Goal: Information Seeking & Learning: Learn about a topic

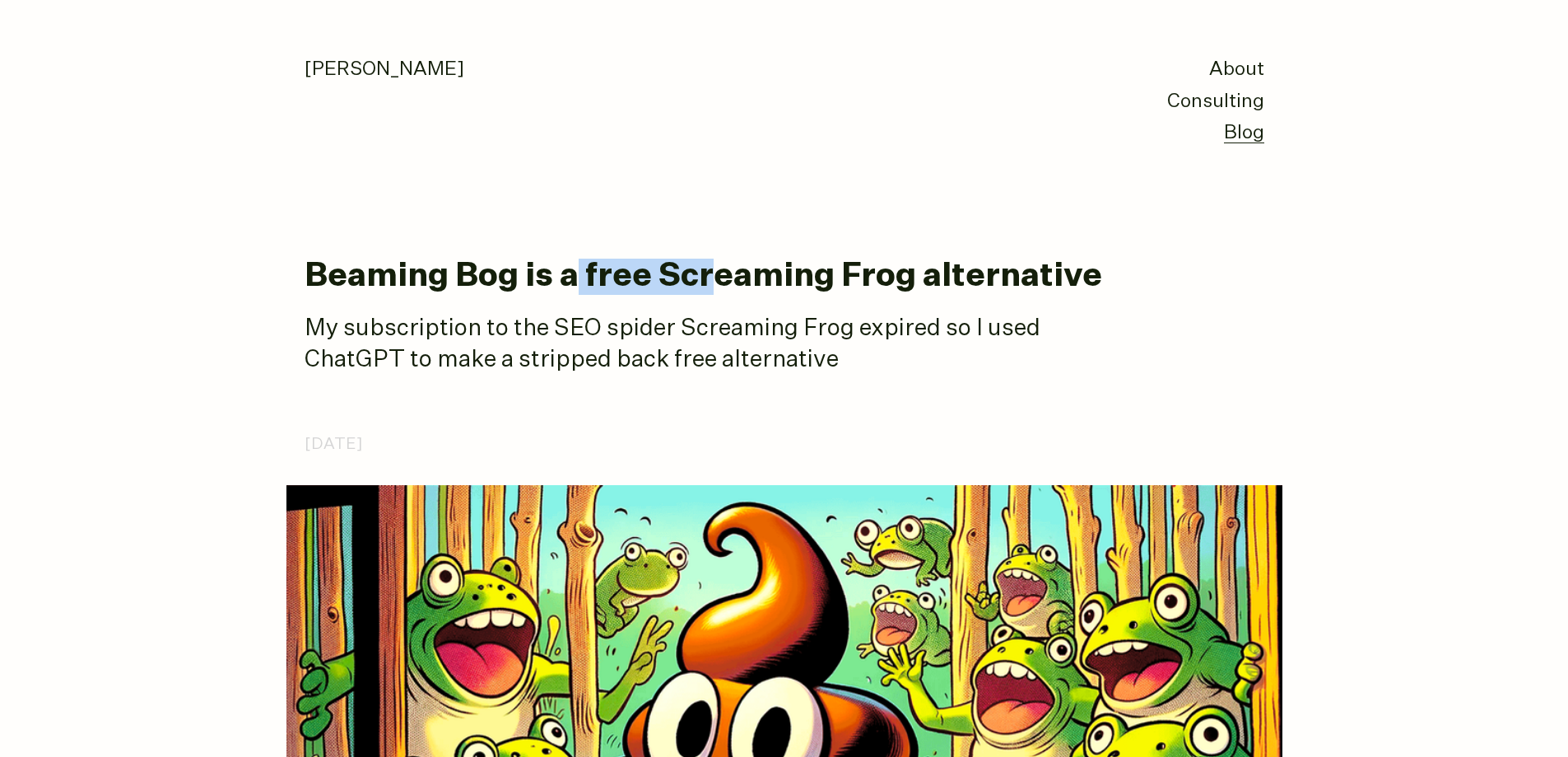
drag, startPoint x: 687, startPoint y: 274, endPoint x: 750, endPoint y: 275, distance: 63.0
click at [748, 276] on h1 "Beaming Bog is a free Screaming Frog alternative" at bounding box center [784, 277] width 960 height 37
click at [750, 275] on h1 "Beaming Bog is a free Screaming Frog alternative" at bounding box center [784, 277] width 960 height 37
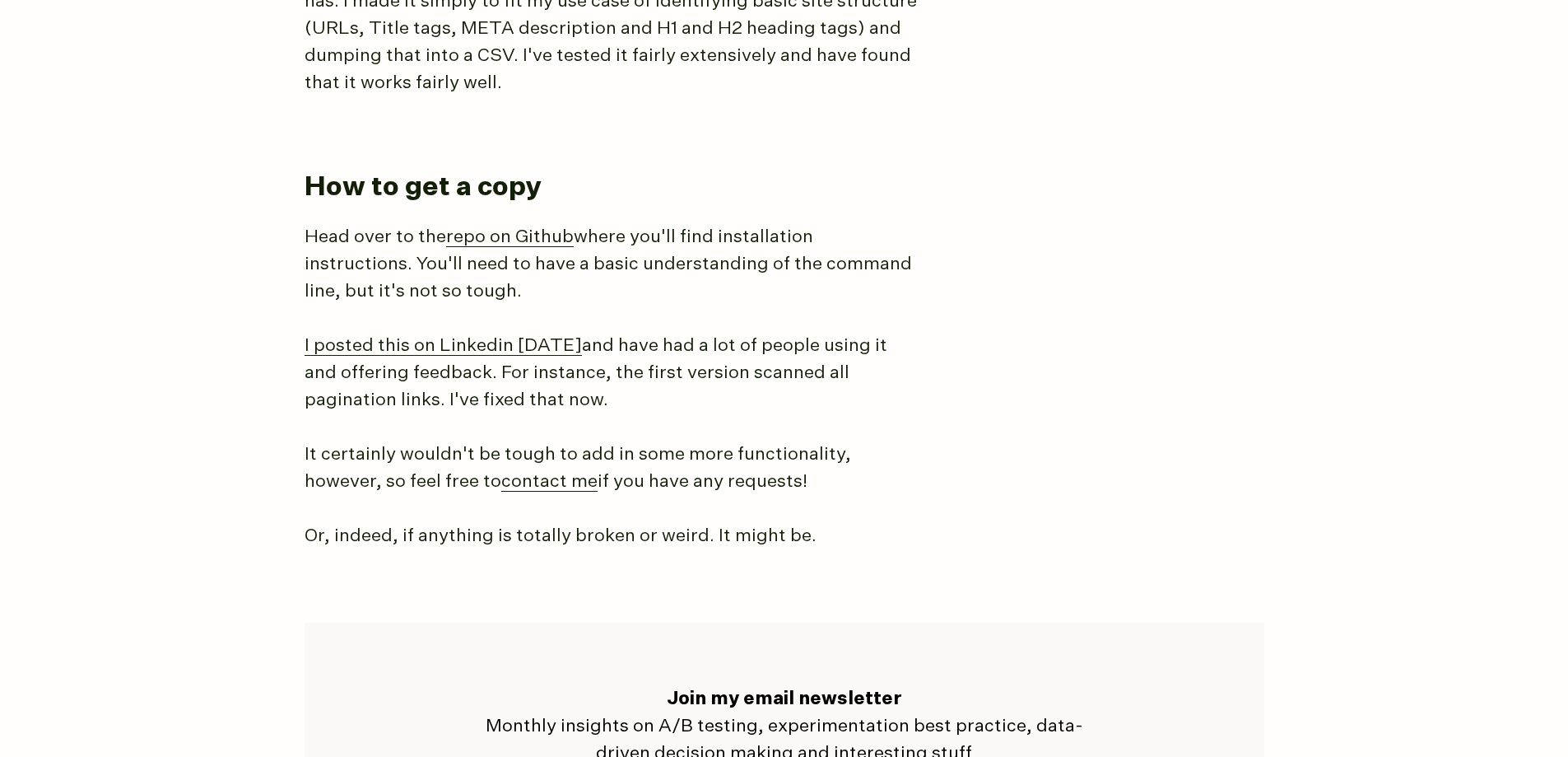
scroll to position [2388, 0]
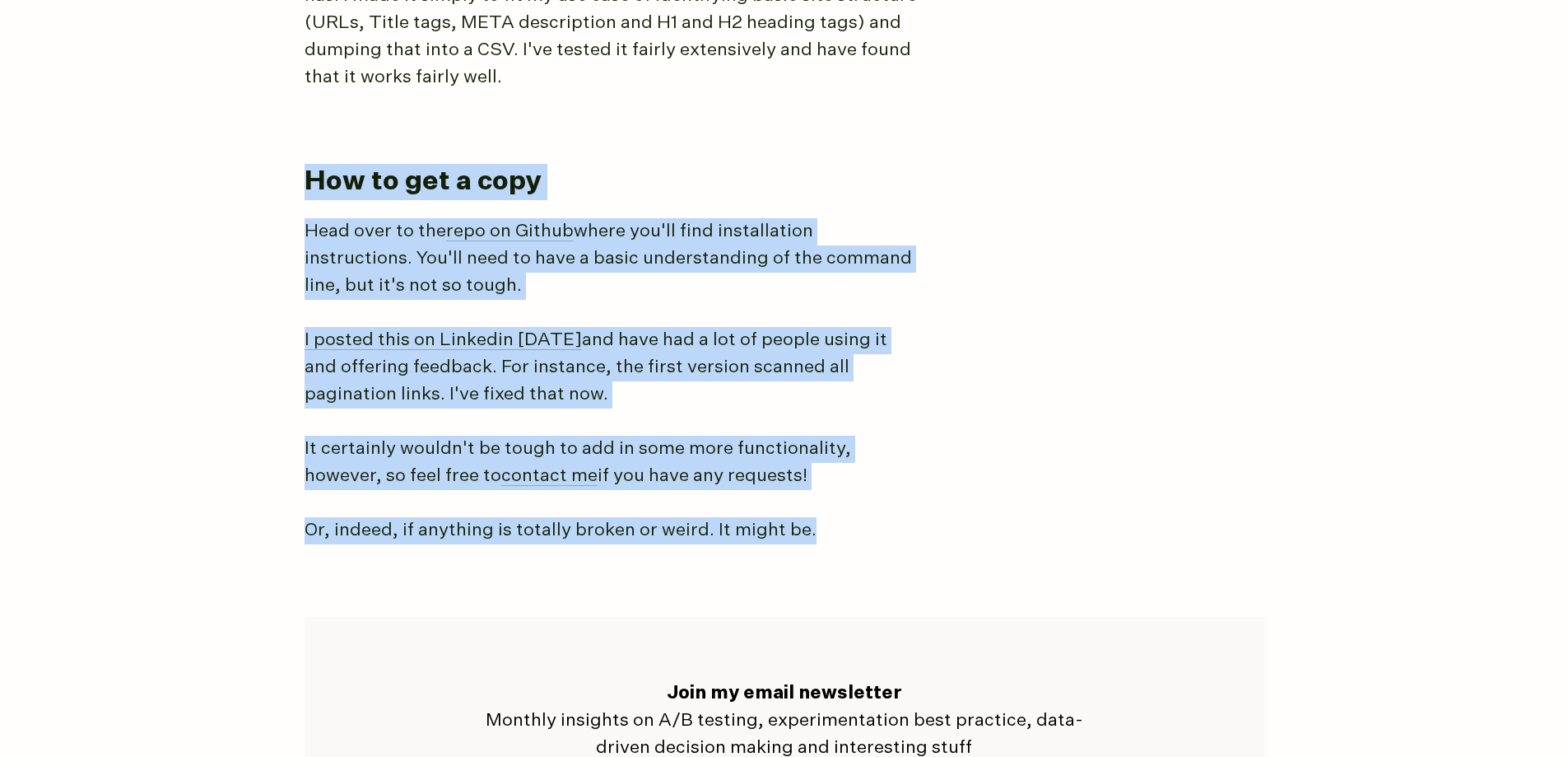
drag, startPoint x: 297, startPoint y: 162, endPoint x: 952, endPoint y: 506, distance: 739.8
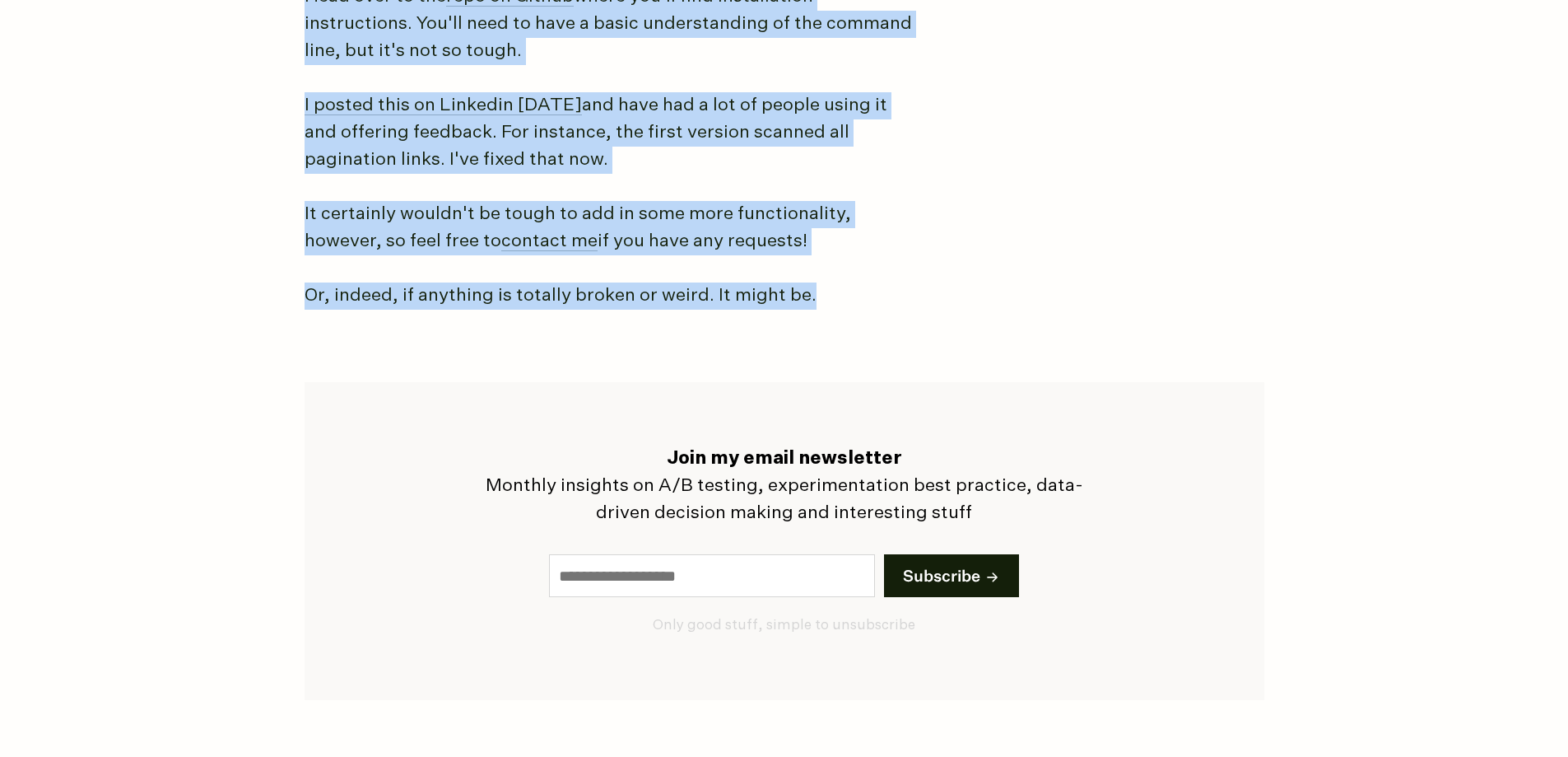
scroll to position [2337, 0]
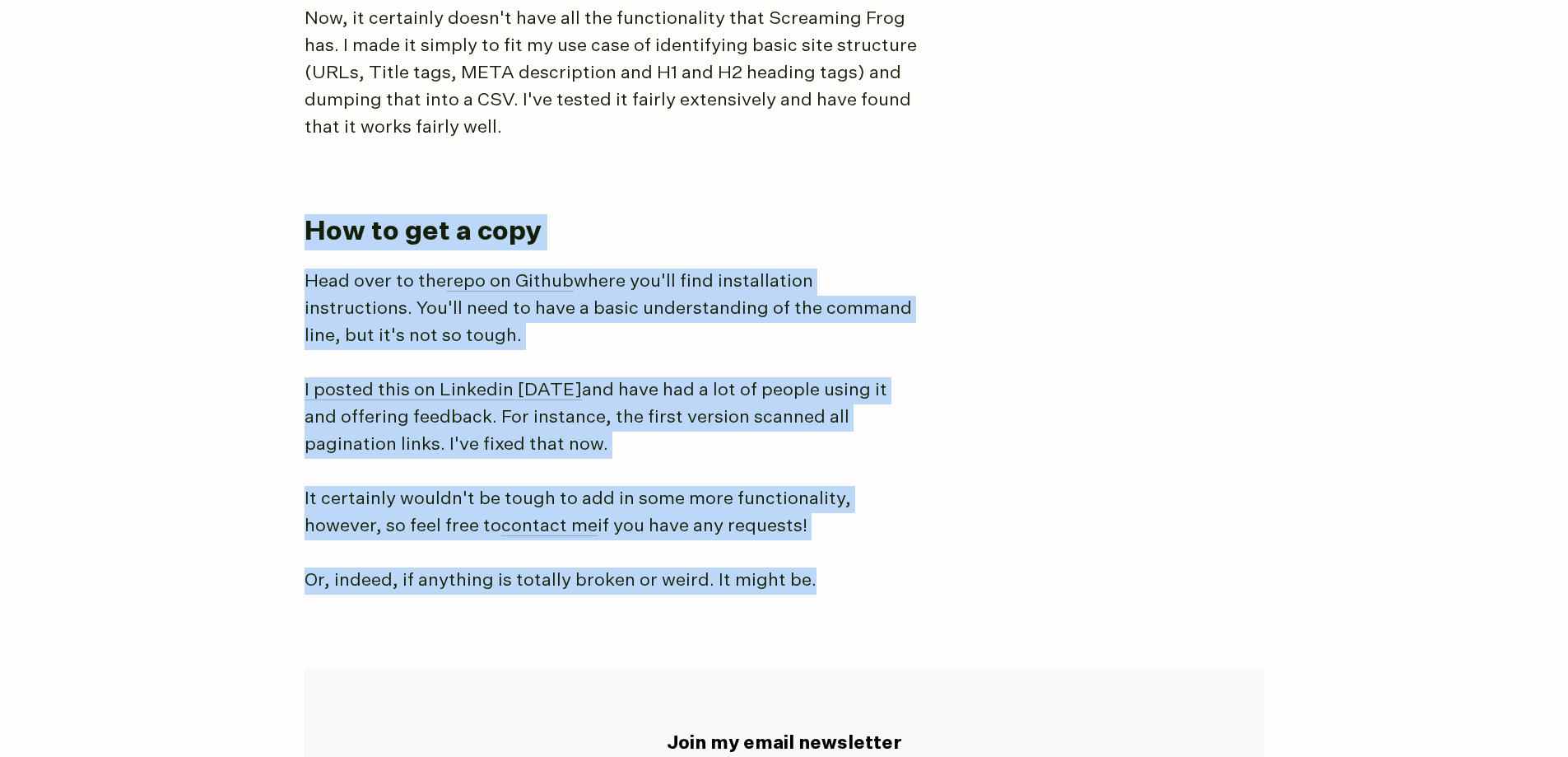
click at [811, 324] on p "Head over to the repo on Github where you'll find installation instructions. Yo…" at bounding box center [613, 310] width 617 height 81
drag, startPoint x: 282, startPoint y: 203, endPoint x: 872, endPoint y: 571, distance: 695.4
click at [872, 571] on p "Or, indeed, if anything is totally broken or weird. It might be." at bounding box center [613, 580] width 617 height 27
drag, startPoint x: 855, startPoint y: 566, endPoint x: 363, endPoint y: 187, distance: 621.1
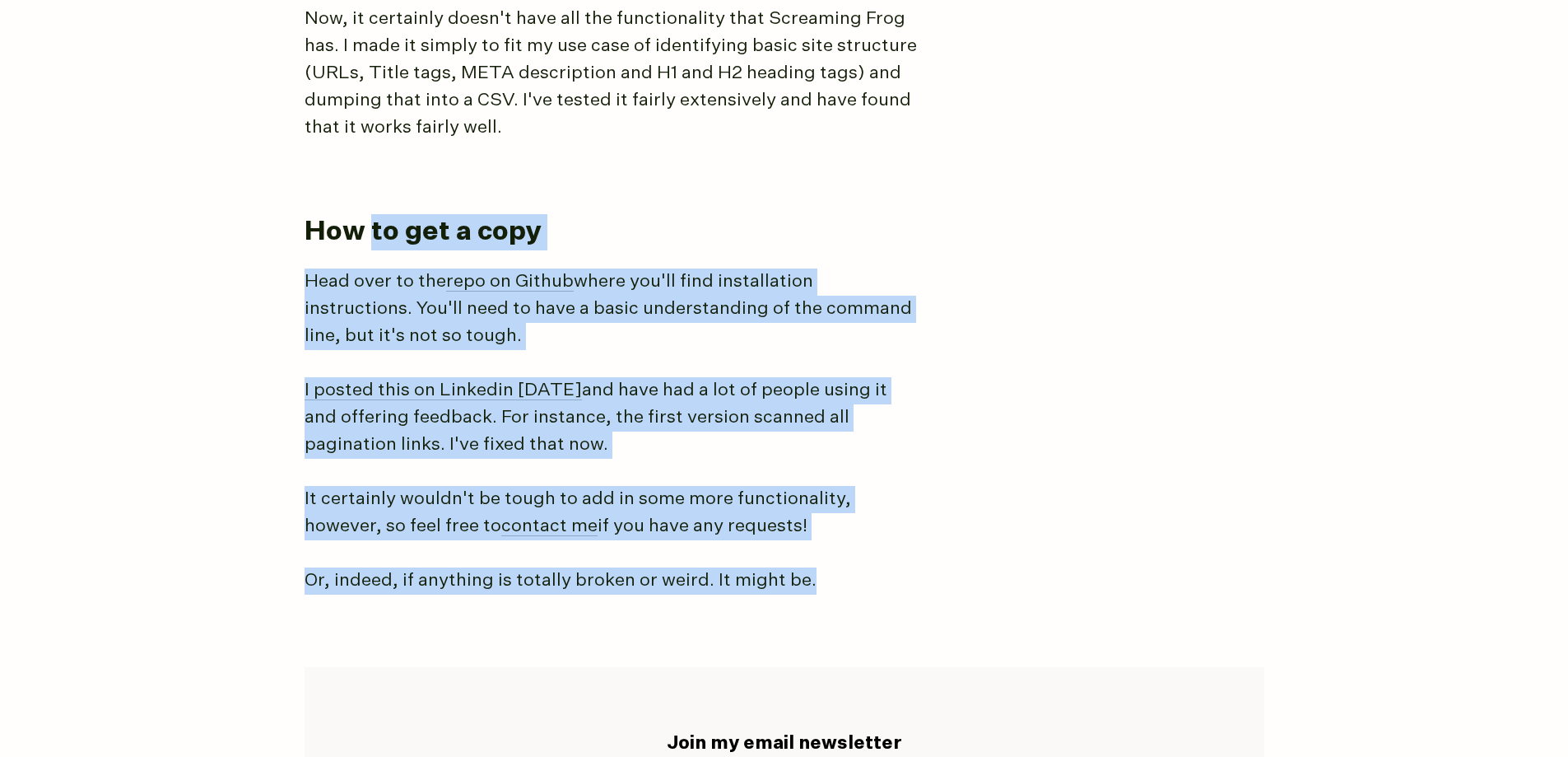
drag, startPoint x: 373, startPoint y: 254, endPoint x: 895, endPoint y: 574, distance: 612.3
click at [895, 574] on p "Or, indeed, if anything is totally broken or weird. It might be." at bounding box center [613, 580] width 617 height 27
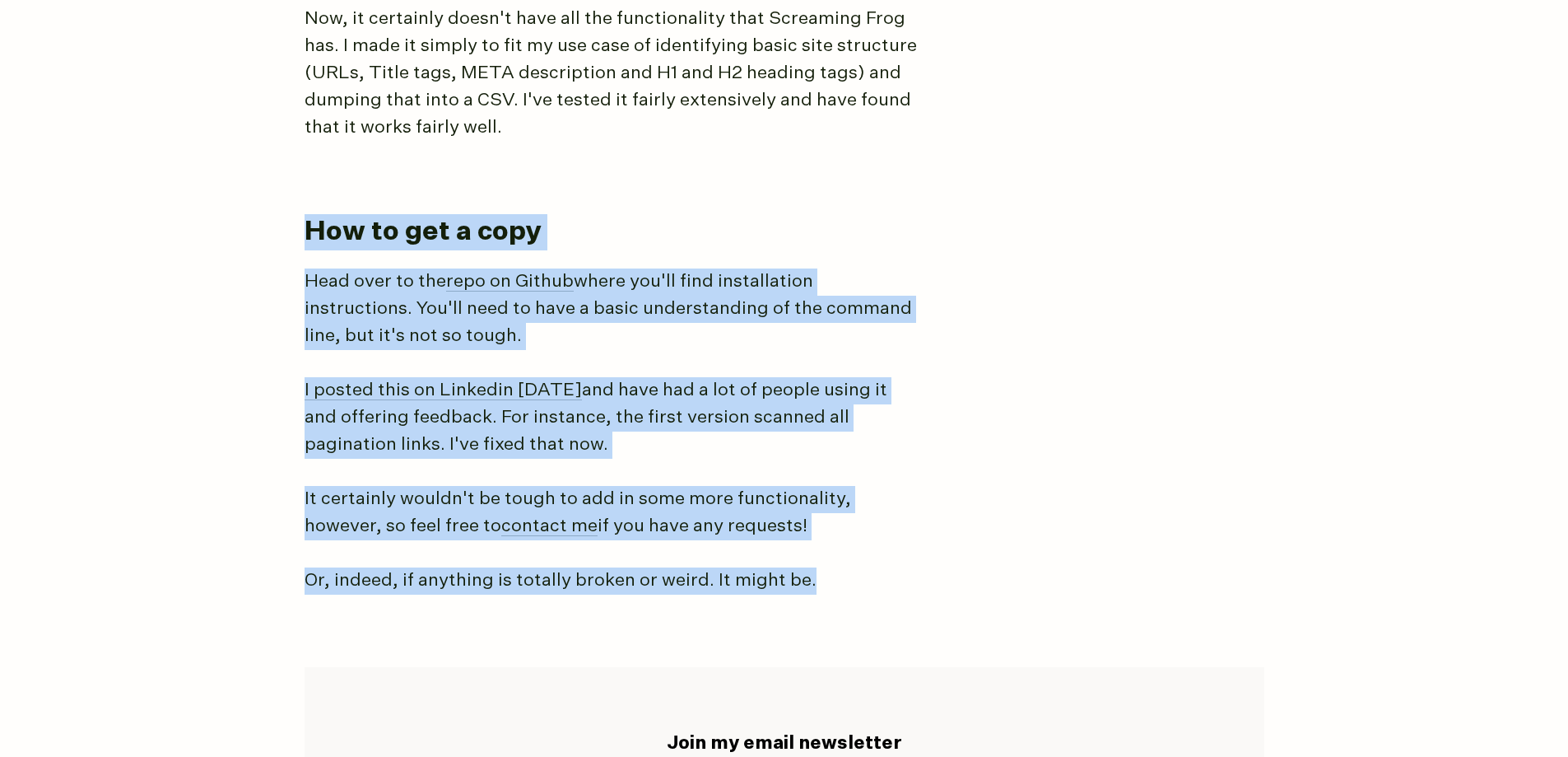
drag, startPoint x: 863, startPoint y: 578, endPoint x: 277, endPoint y: 223, distance: 685.1
drag, startPoint x: 291, startPoint y: 208, endPoint x: 858, endPoint y: 605, distance: 692.2
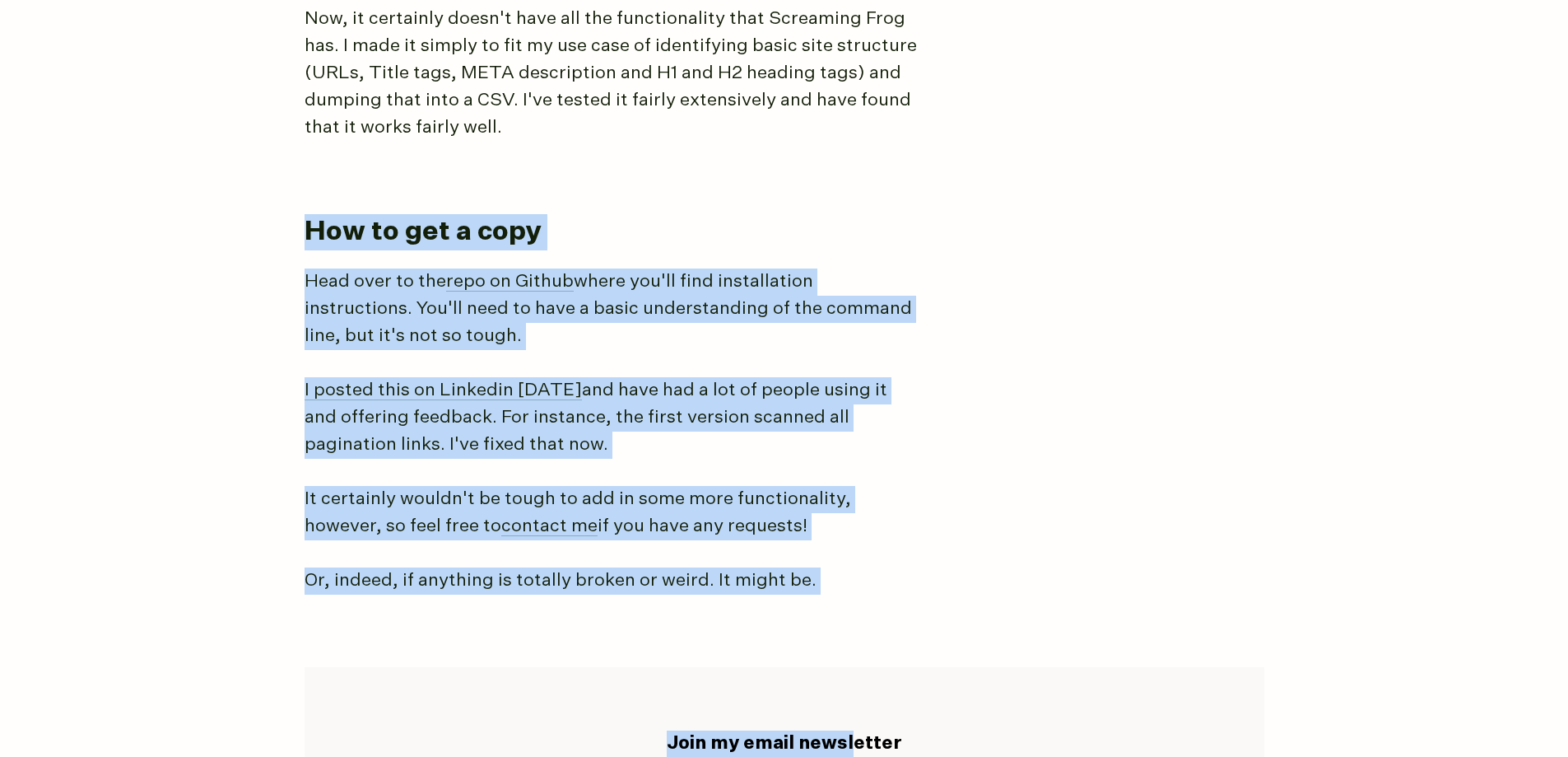
click at [835, 533] on p "It certainly wouldn't be tough to add in some more functionality, however, so f…" at bounding box center [613, 513] width 617 height 55
drag, startPoint x: 837, startPoint y: 568, endPoint x: 320, endPoint y: 221, distance: 622.7
click at [320, 221] on h2 "How to get a copy" at bounding box center [778, 232] width 946 height 37
drag, startPoint x: 279, startPoint y: 207, endPoint x: 869, endPoint y: 546, distance: 680.5
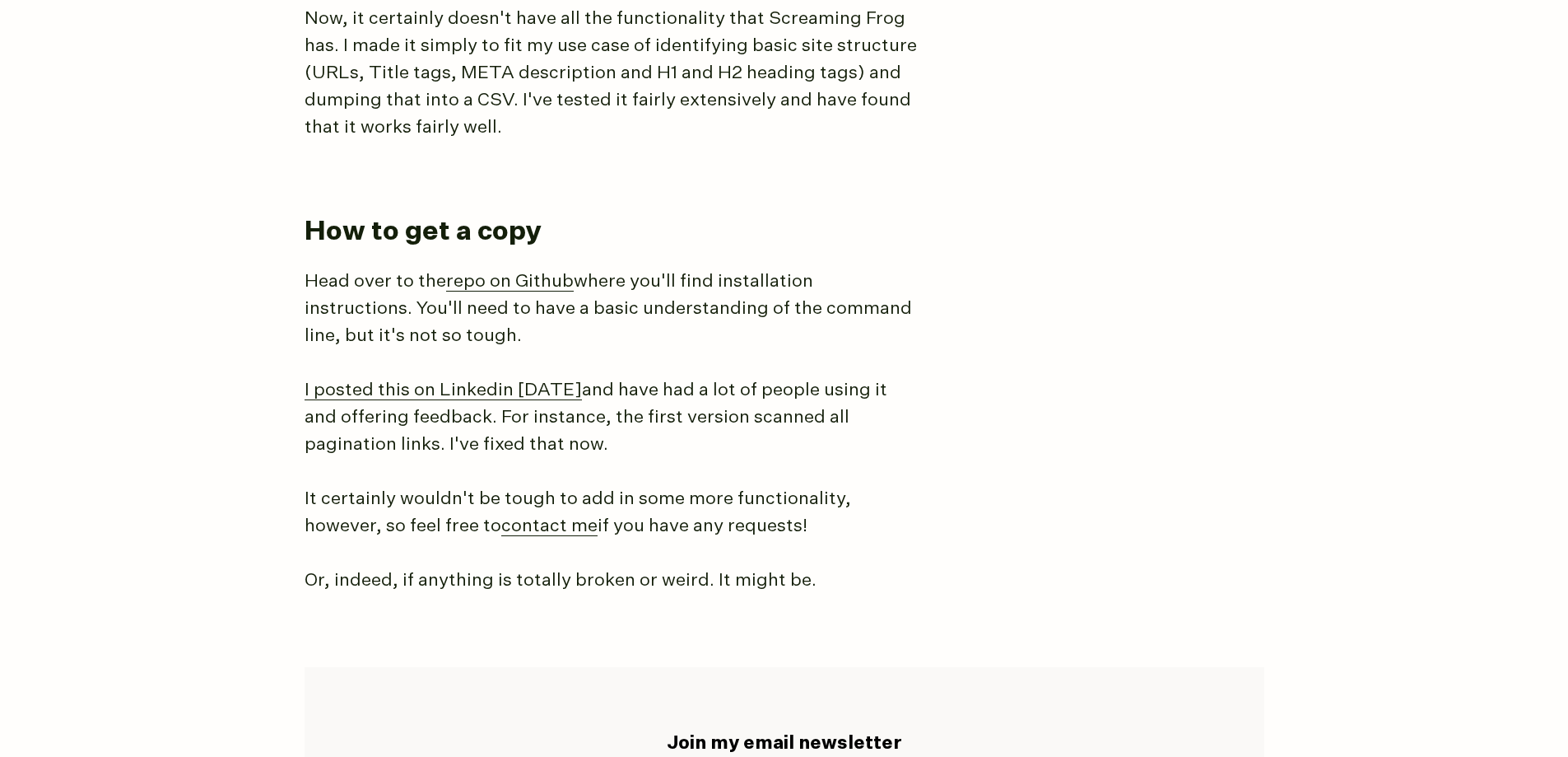
click at [823, 576] on p "Or, indeed, if anything is totally broken or weird. It might be." at bounding box center [613, 580] width 617 height 27
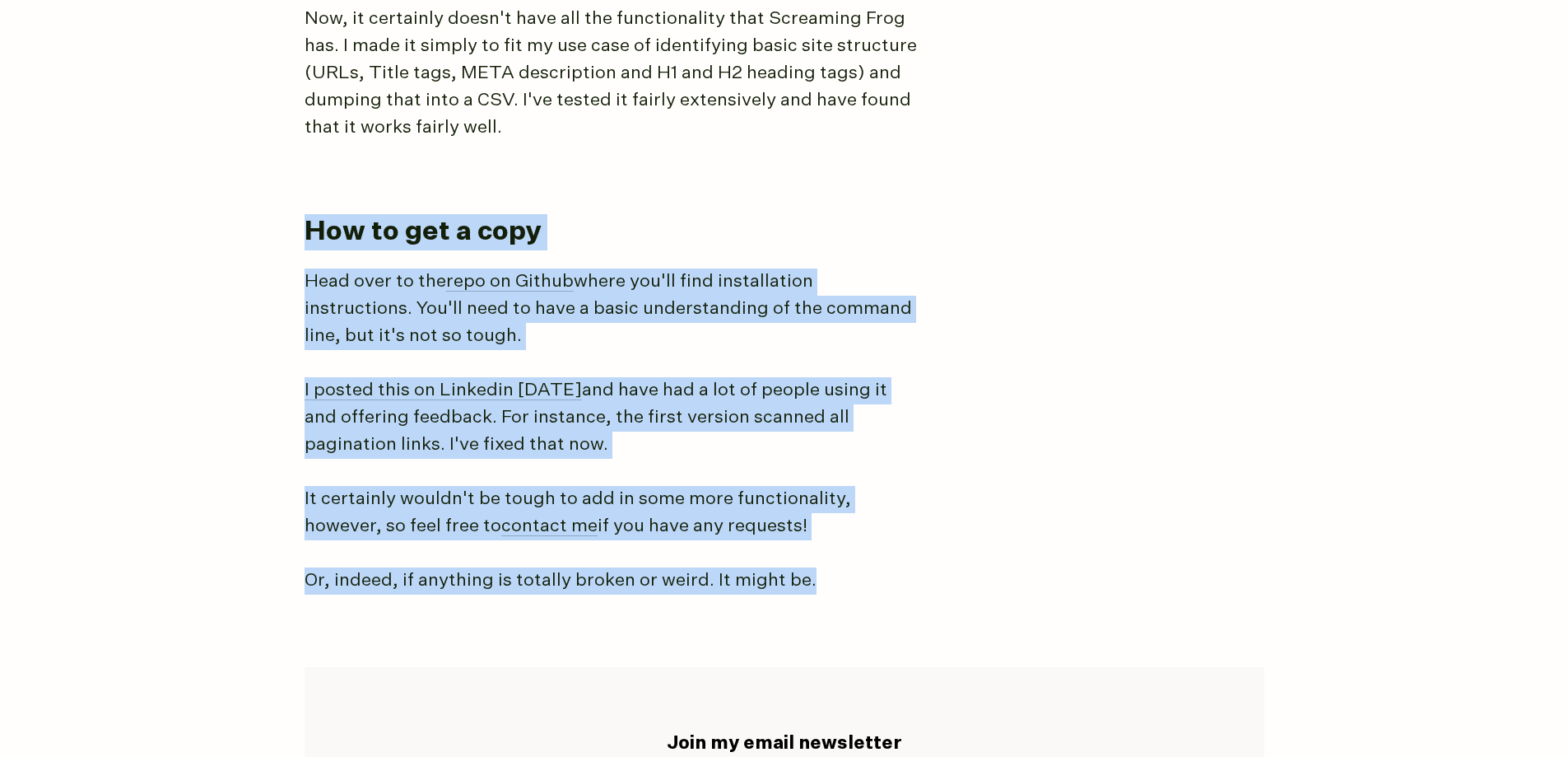
drag, startPoint x: 830, startPoint y: 570, endPoint x: 307, endPoint y: 225, distance: 626.5
click at [307, 225] on h2 "How to get a copy" at bounding box center [778, 232] width 946 height 37
drag, startPoint x: 298, startPoint y: 214, endPoint x: 812, endPoint y: 578, distance: 629.8
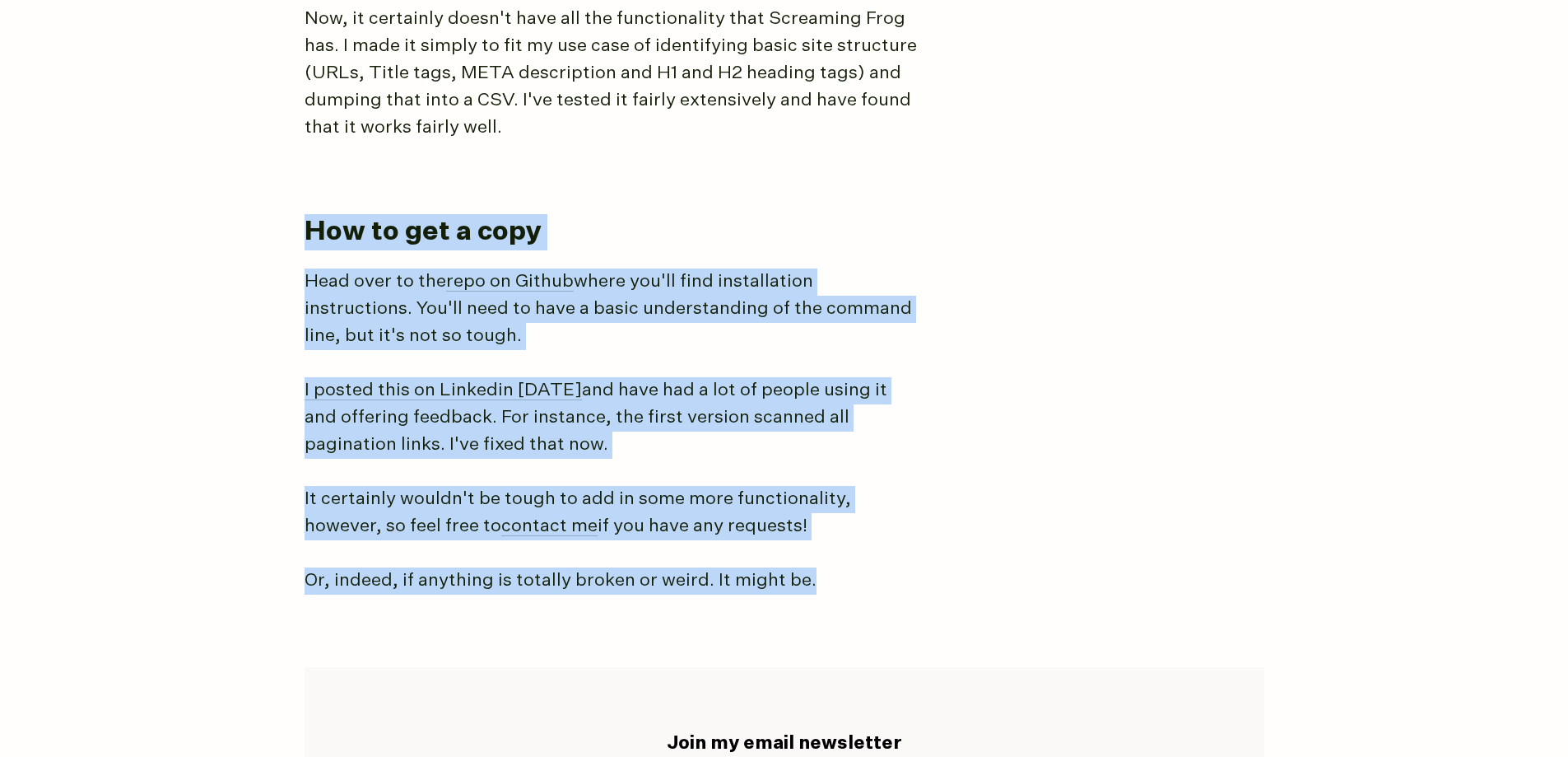
click at [812, 568] on p "Or, indeed, if anything is totally broken or weird. It might be." at bounding box center [613, 580] width 617 height 27
drag, startPoint x: 825, startPoint y: 573, endPoint x: 314, endPoint y: 197, distance: 634.4
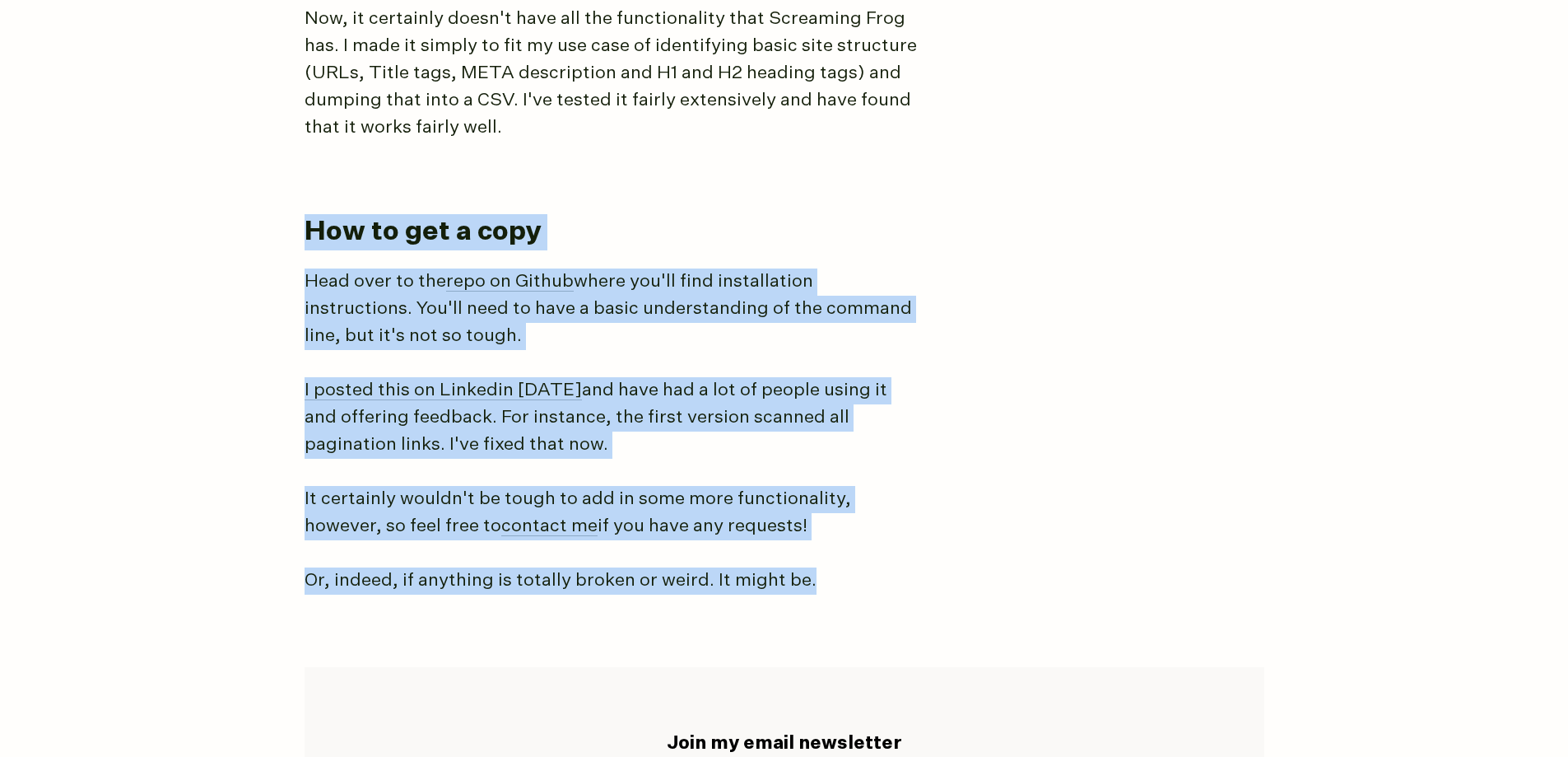
click at [324, 235] on h2 "How to get a copy" at bounding box center [778, 232] width 946 height 37
drag, startPoint x: 295, startPoint y: 218, endPoint x: 814, endPoint y: 569, distance: 626.5
click at [814, 569] on p "Or, indeed, if anything is totally broken or weird. It might be." at bounding box center [613, 580] width 617 height 27
drag, startPoint x: 640, startPoint y: 487, endPoint x: 300, endPoint y: 224, distance: 429.8
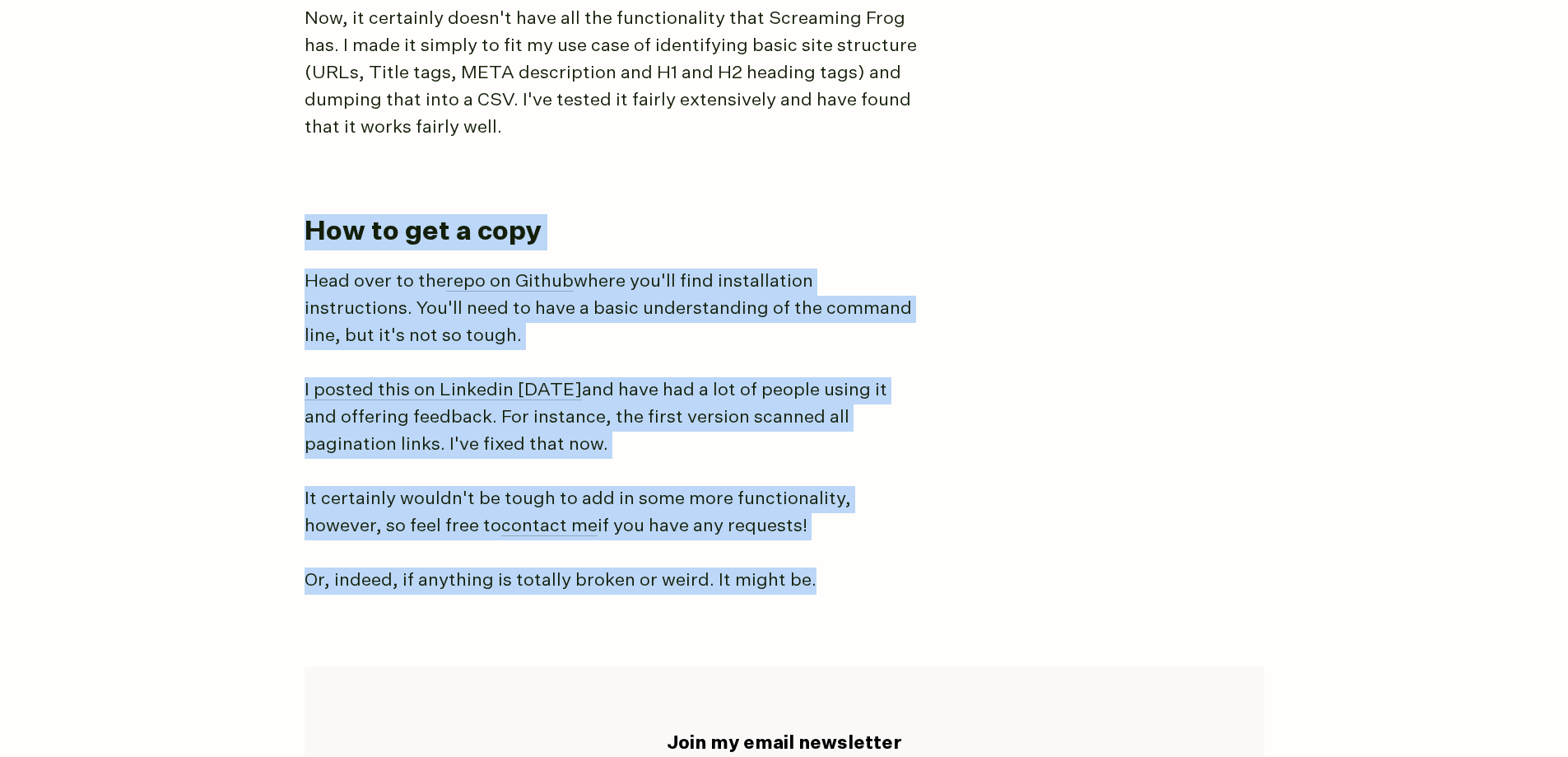
drag, startPoint x: 300, startPoint y: 224, endPoint x: 838, endPoint y: 577, distance: 643.5
click at [838, 577] on p "Or, indeed, if anything is totally broken or weird. It might be." at bounding box center [613, 580] width 617 height 27
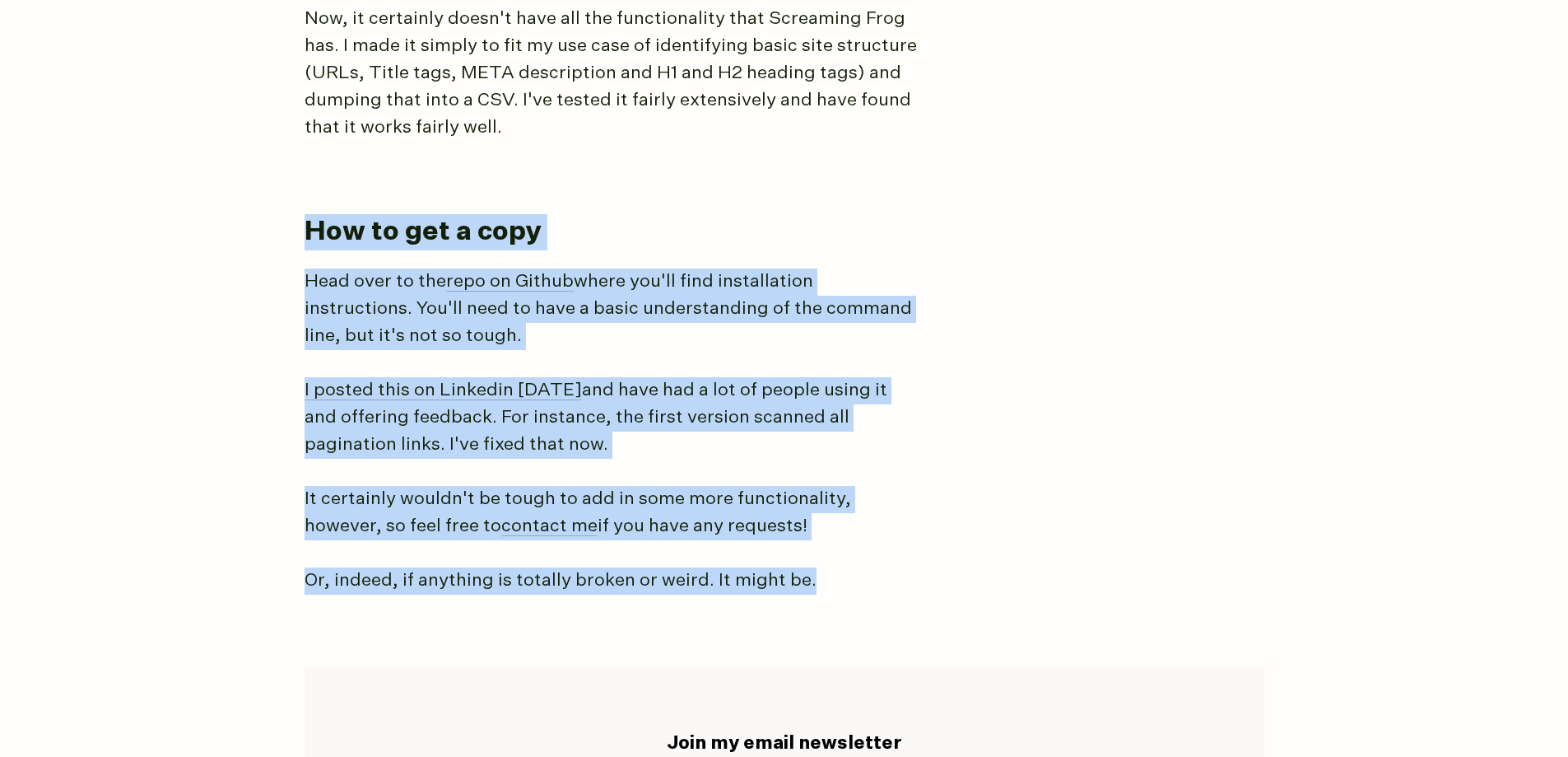
drag, startPoint x: 828, startPoint y: 578, endPoint x: 306, endPoint y: 230, distance: 627.4
click at [306, 230] on h2 "How to get a copy" at bounding box center [778, 232] width 946 height 37
drag, startPoint x: 302, startPoint y: 213, endPoint x: 858, endPoint y: 572, distance: 661.8
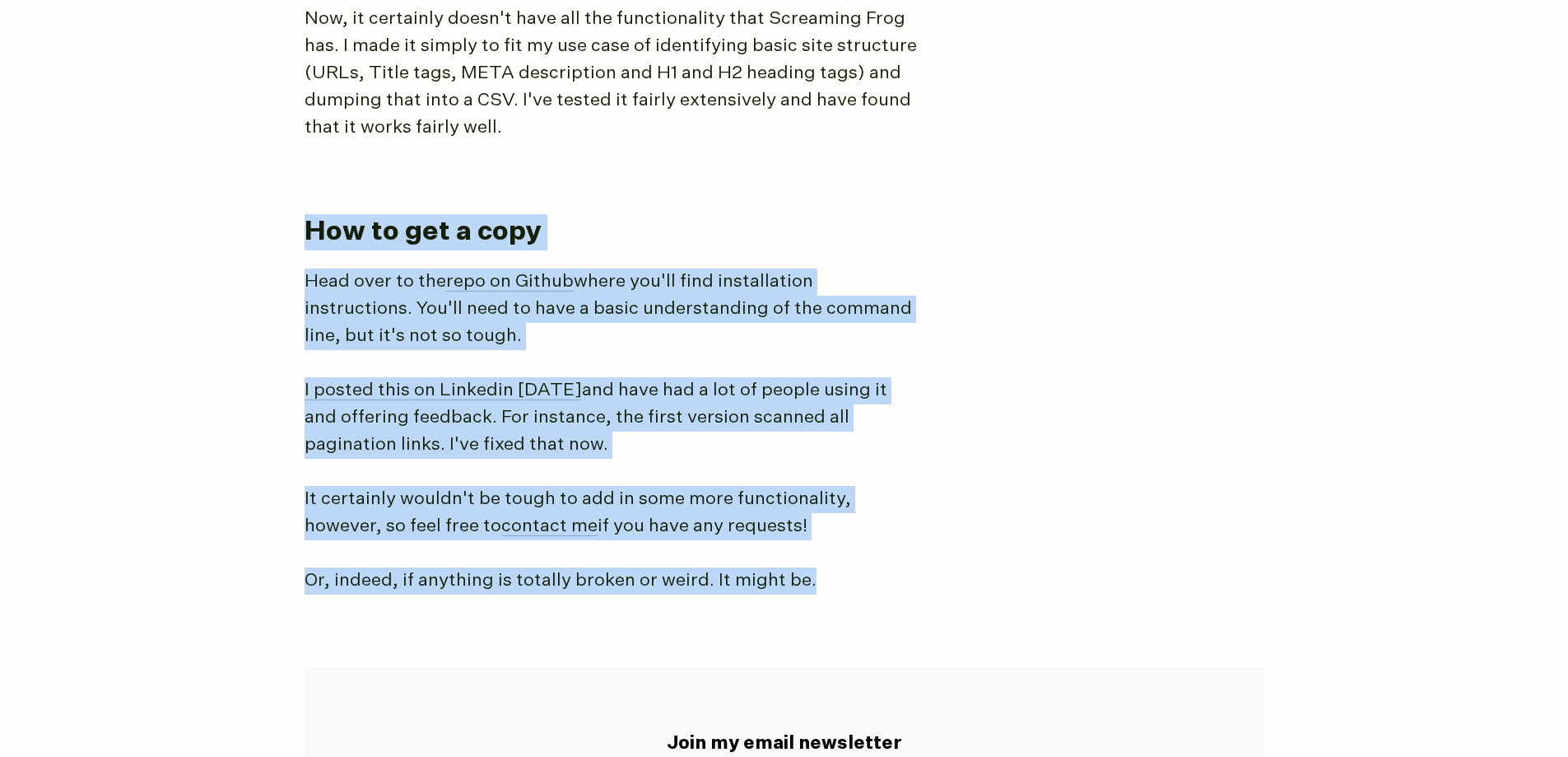
click at [858, 572] on p "Or, indeed, if anything is totally broken or weird. It might be." at bounding box center [613, 580] width 617 height 27
drag, startPoint x: 720, startPoint y: 537, endPoint x: 283, endPoint y: 230, distance: 534.1
drag, startPoint x: 299, startPoint y: 218, endPoint x: 881, endPoint y: 561, distance: 675.6
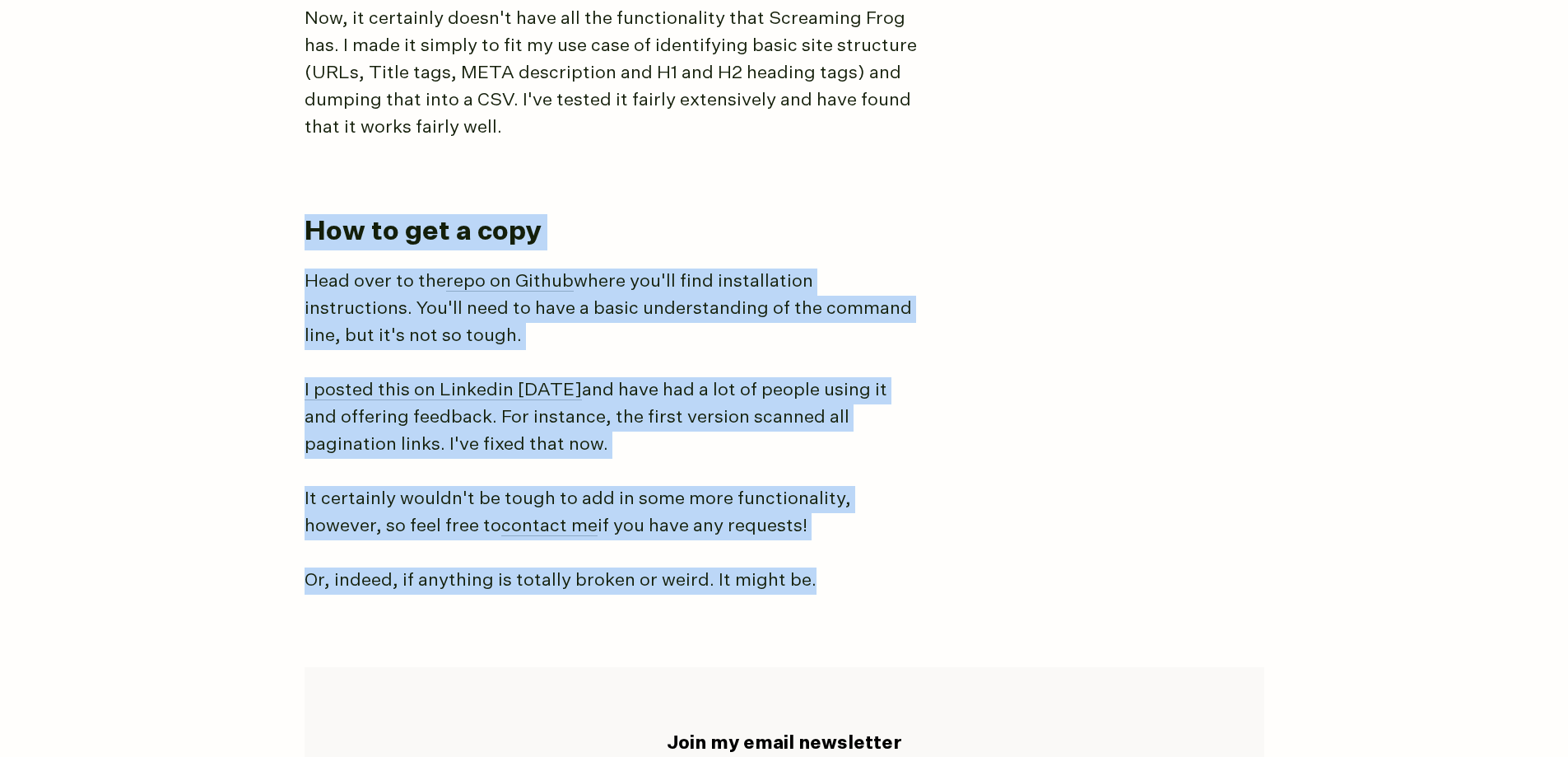
click at [791, 568] on p "Or, indeed, if anything is totally broken or weird. It might be." at bounding box center [613, 580] width 617 height 27
drag, startPoint x: 813, startPoint y: 571, endPoint x: 313, endPoint y: 229, distance: 605.8
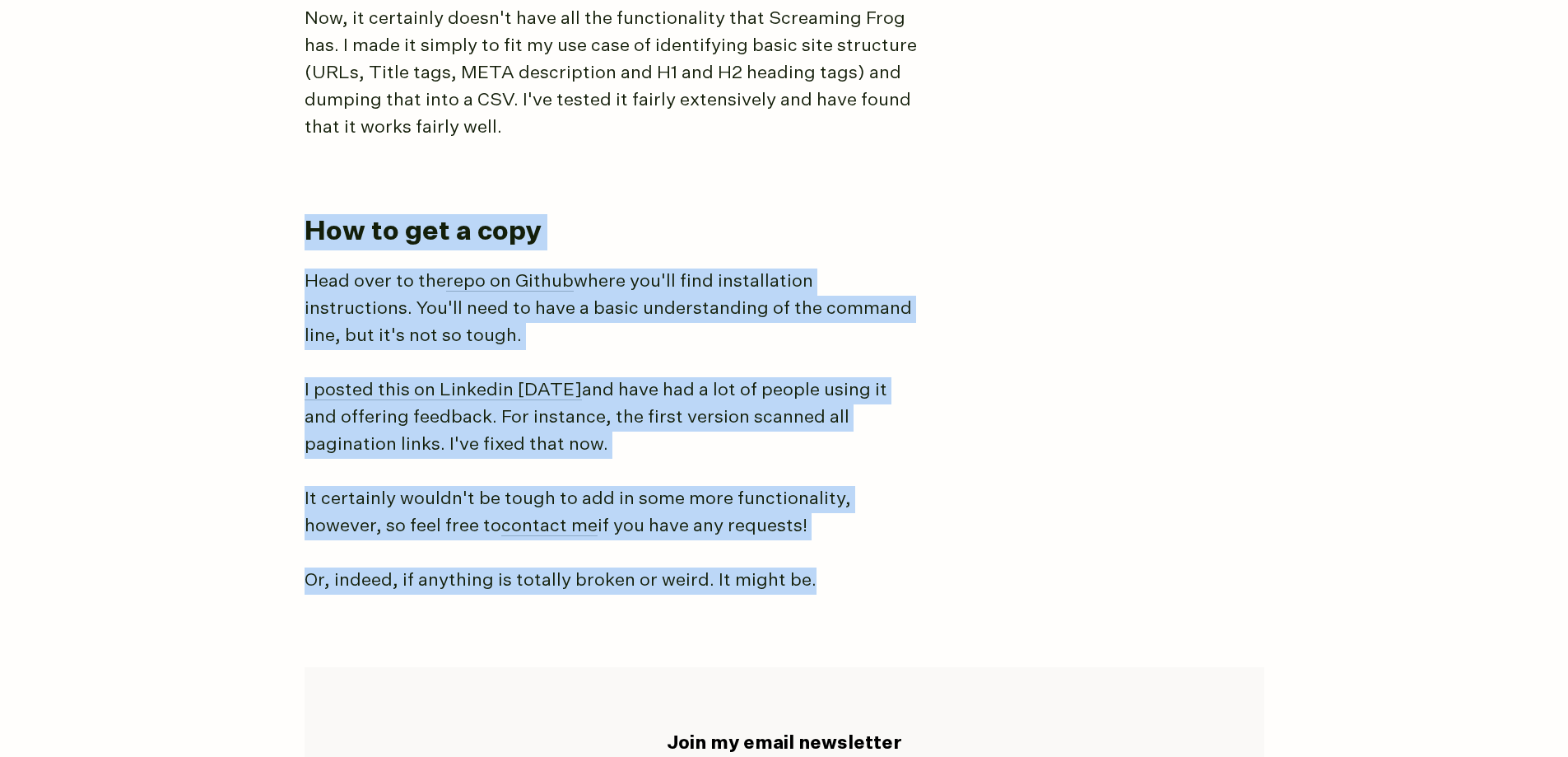
click at [313, 229] on h2 "How to get a copy" at bounding box center [778, 232] width 946 height 37
drag, startPoint x: 578, startPoint y: 326, endPoint x: 963, endPoint y: 577, distance: 459.6
drag, startPoint x: 859, startPoint y: 573, endPoint x: 218, endPoint y: 171, distance: 756.6
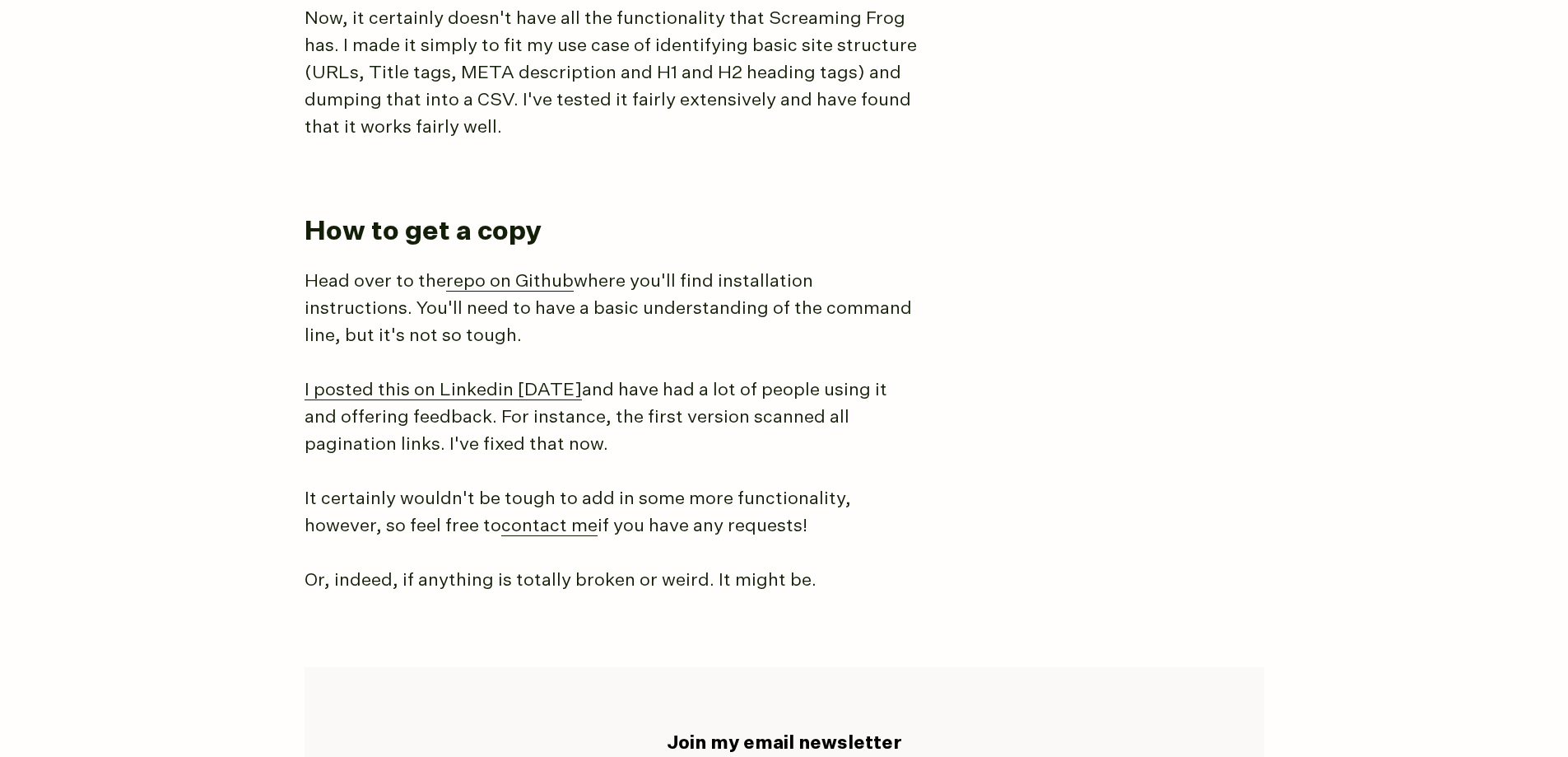
scroll to position [1926, 0]
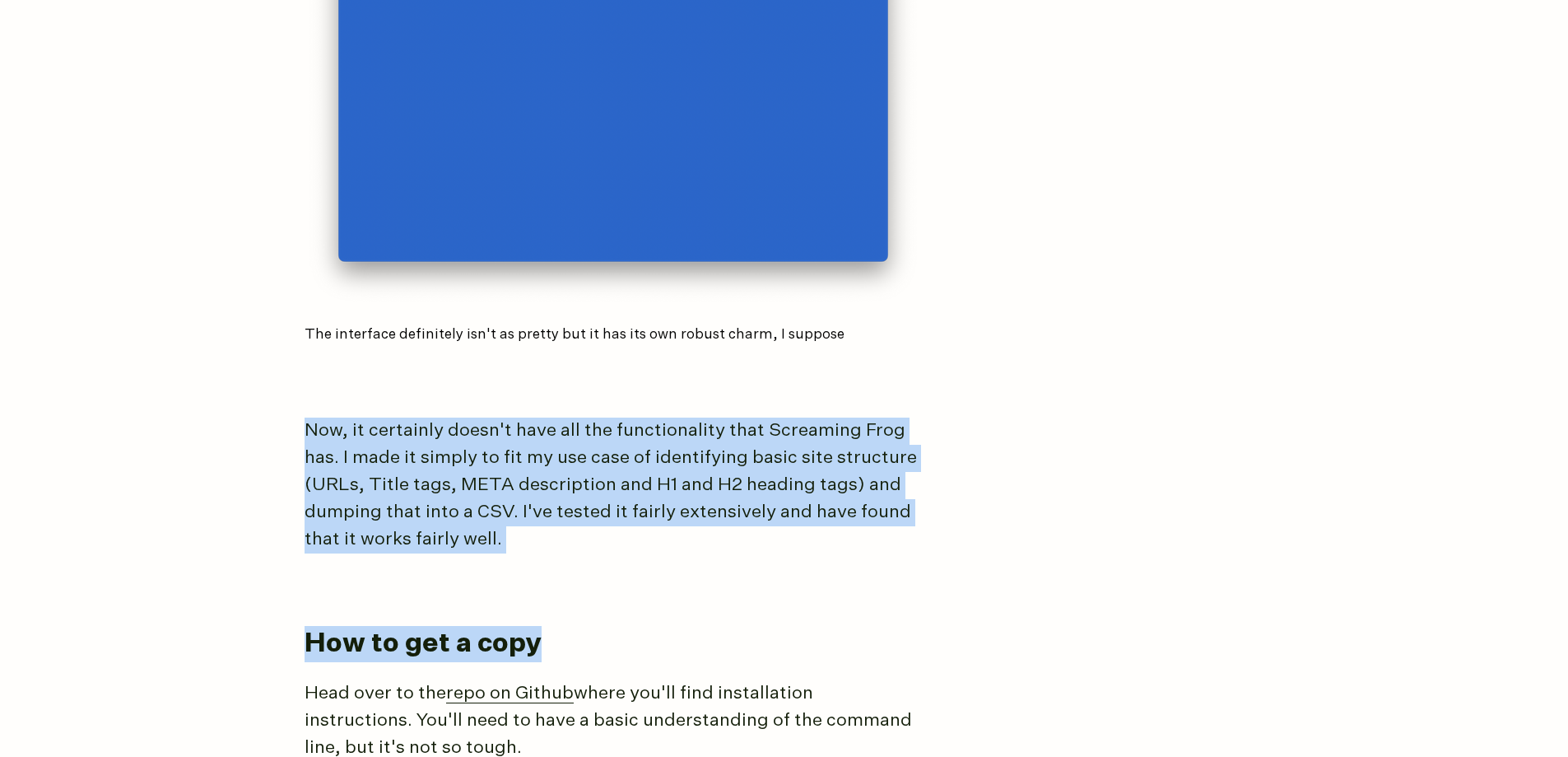
drag, startPoint x: 564, startPoint y: 521, endPoint x: 700, endPoint y: 585, distance: 150.3
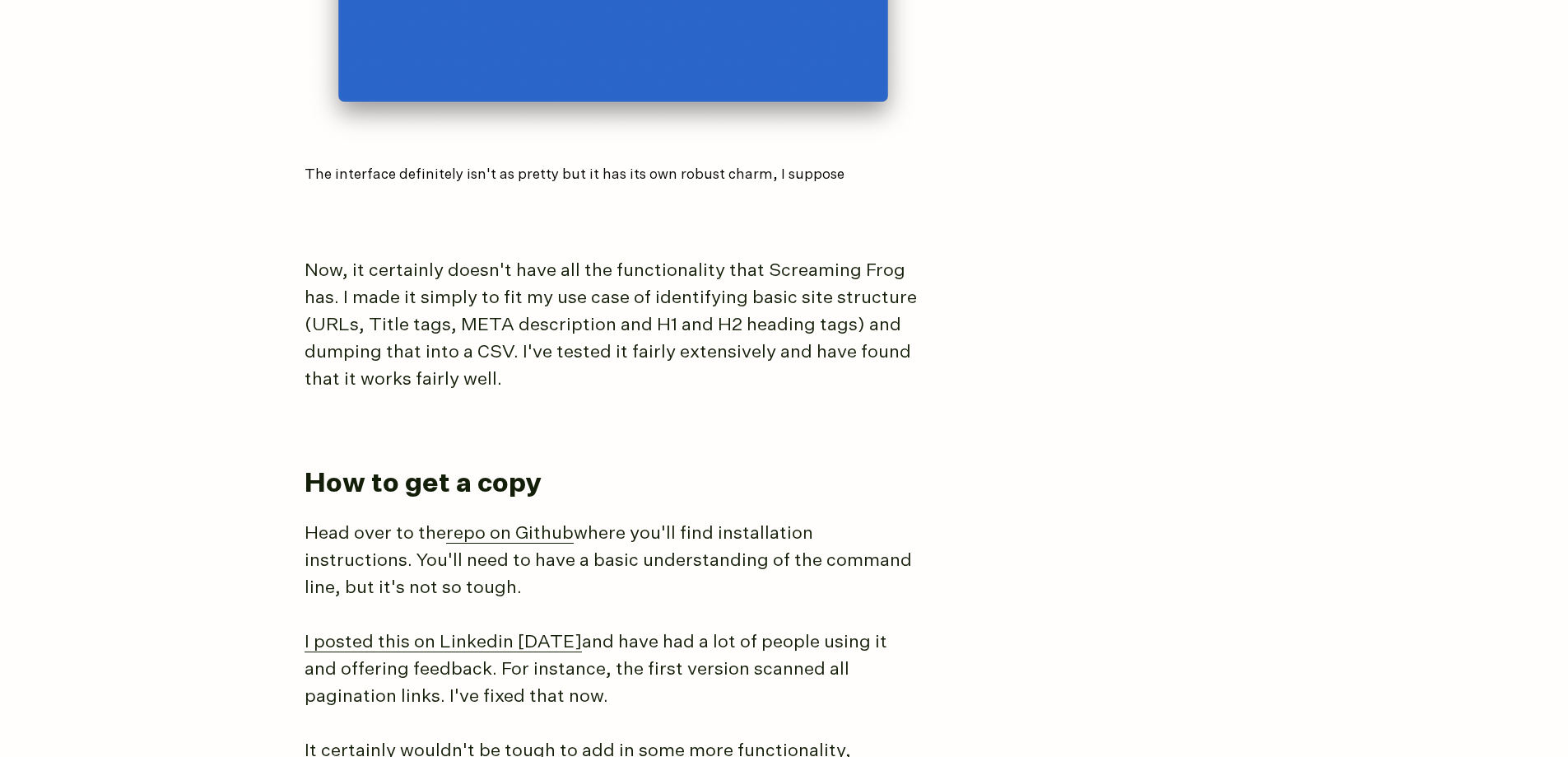
scroll to position [2337, 0]
